Goal: Transaction & Acquisition: Obtain resource

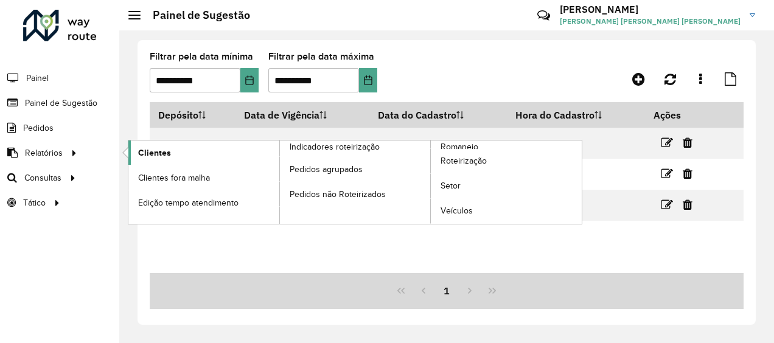
click at [140, 148] on span "Clientes" at bounding box center [154, 153] width 33 height 13
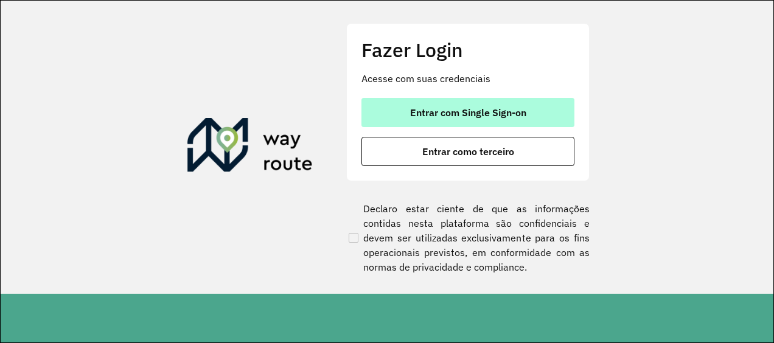
click at [390, 113] on button "Entrar com Single Sign-on" at bounding box center [467, 112] width 213 height 29
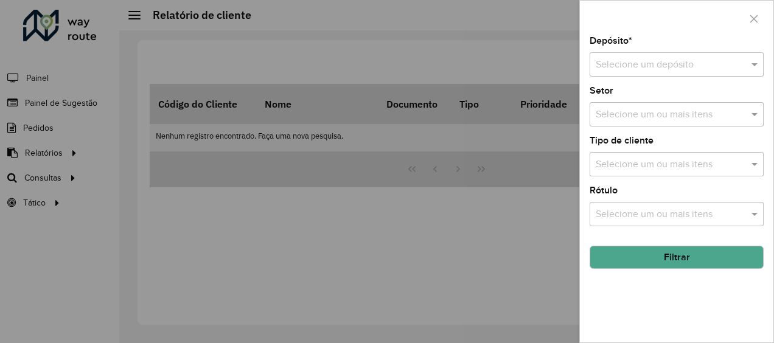
click at [600, 62] on input "text" at bounding box center [663, 65] width 137 height 15
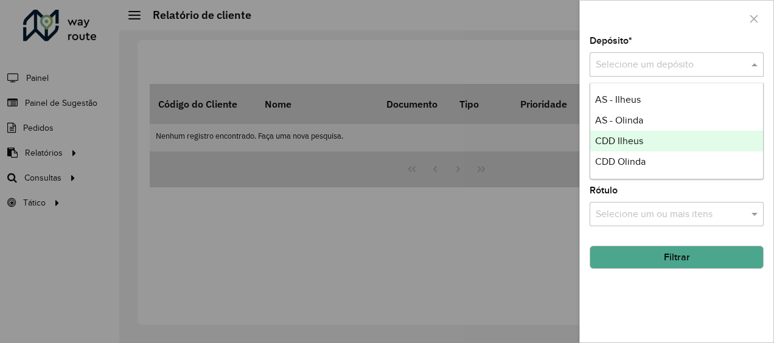
click at [603, 137] on span "CDD Ilheus" at bounding box center [619, 141] width 48 height 10
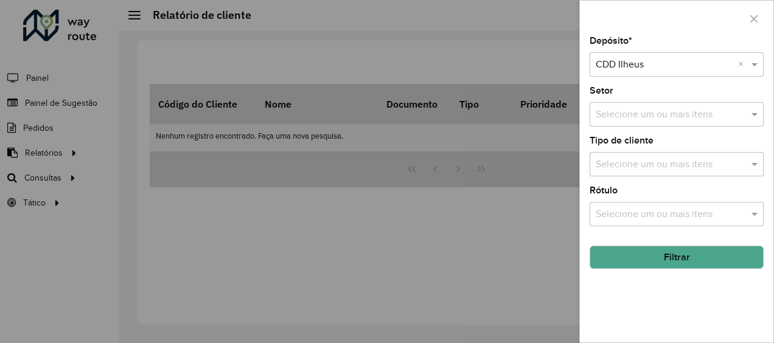
click at [647, 255] on button "Filtrar" at bounding box center [676, 257] width 174 height 23
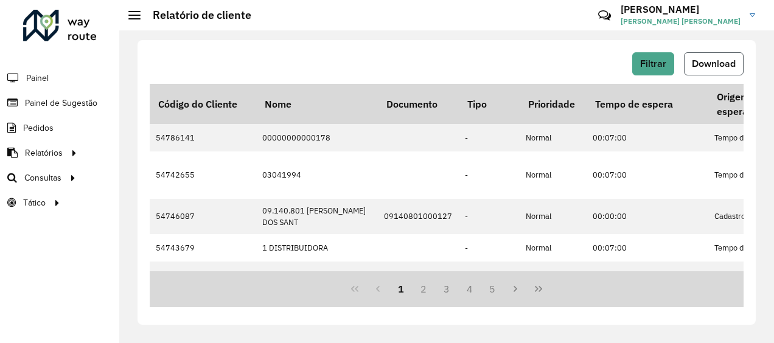
click at [690, 63] on button "Download" at bounding box center [714, 63] width 60 height 23
